Goal: Find specific page/section: Locate a particular part of the current website

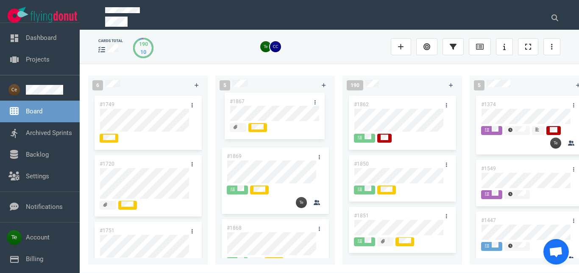
drag, startPoint x: 147, startPoint y: 103, endPoint x: 277, endPoint y: 100, distance: 130.2
click at [203, 100] on div "#1867" at bounding box center [147, 120] width 109 height 52
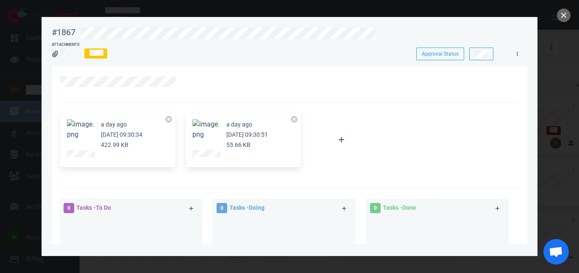
click at [89, 126] on button "Zoom image" at bounding box center [80, 129] width 27 height 20
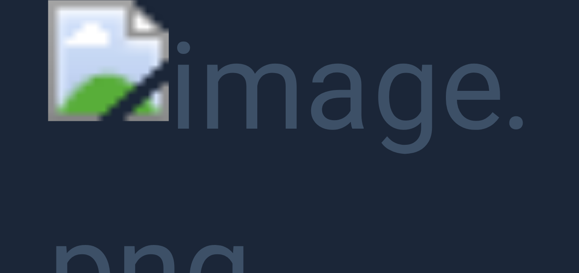
click at [539, 91] on button "Unzoom image" at bounding box center [289, 136] width 579 height 273
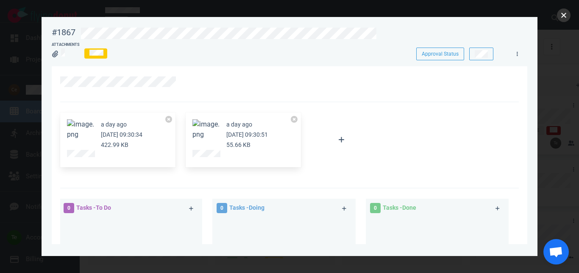
click at [562, 17] on button "close" at bounding box center [564, 15] width 14 height 14
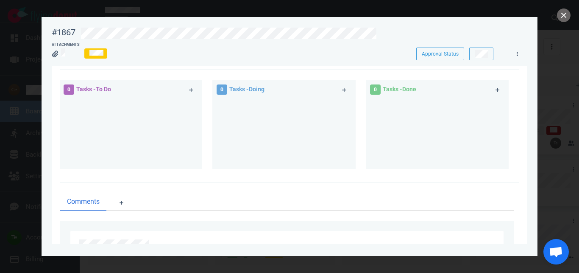
scroll to position [97, 0]
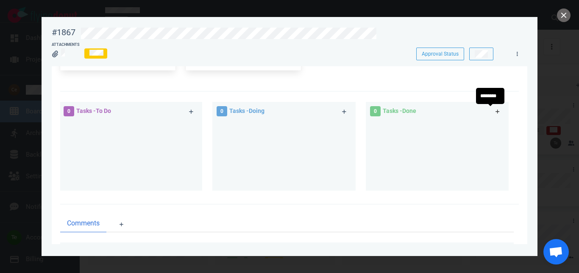
click at [496, 109] on icon at bounding box center [498, 111] width 5 height 5
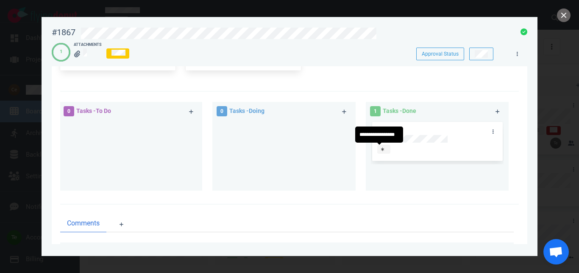
drag, startPoint x: 379, startPoint y: 149, endPoint x: 384, endPoint y: 155, distance: 7.5
click at [380, 150] on div "#1873" at bounding box center [437, 142] width 133 height 44
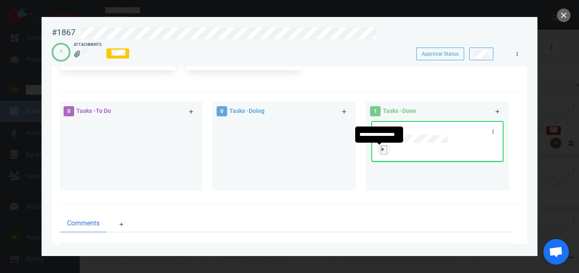
click at [381, 152] on div at bounding box center [384, 149] width 6 height 7
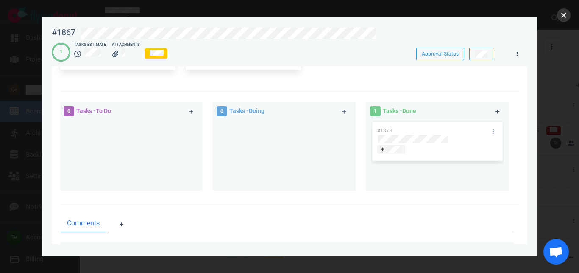
click at [562, 15] on button "close" at bounding box center [564, 15] width 14 height 14
